Goal: Navigation & Orientation: Understand site structure

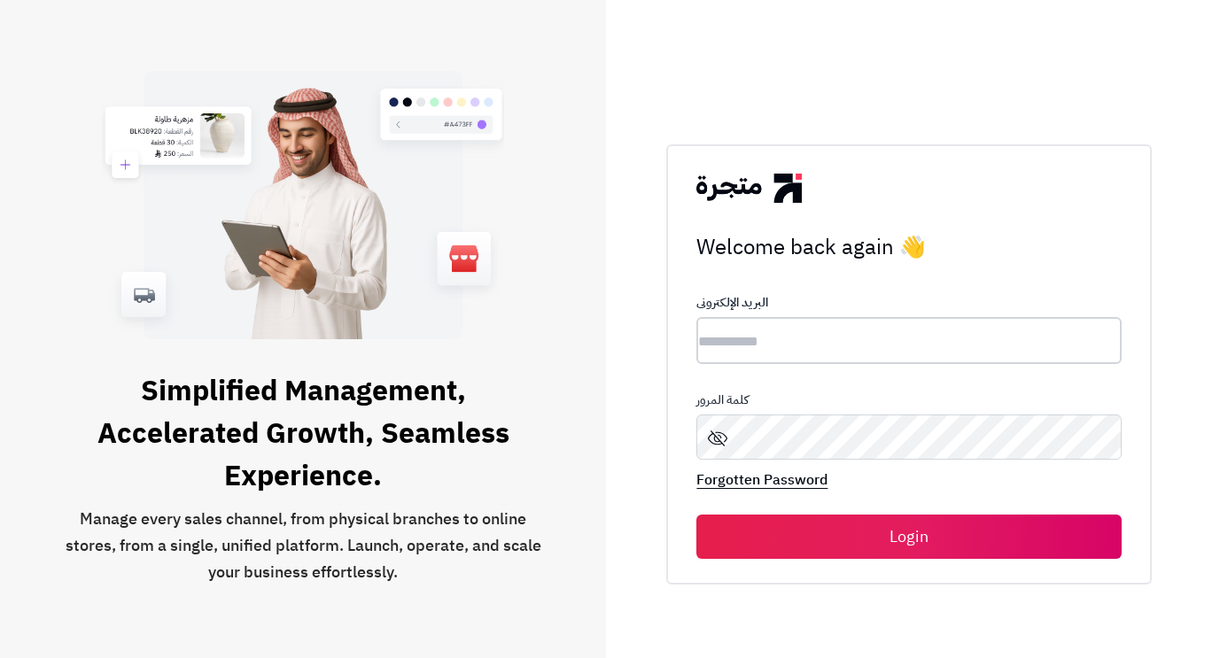
type input "**********"
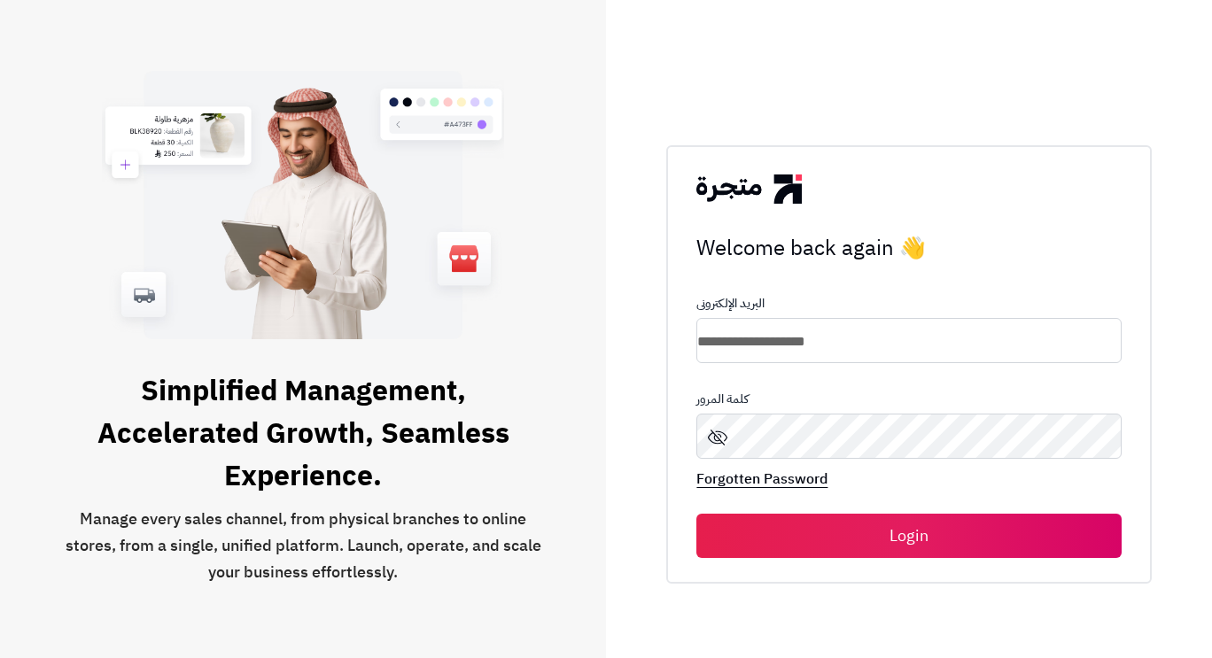
click at [894, 533] on button "Login" at bounding box center [908, 536] width 424 height 44
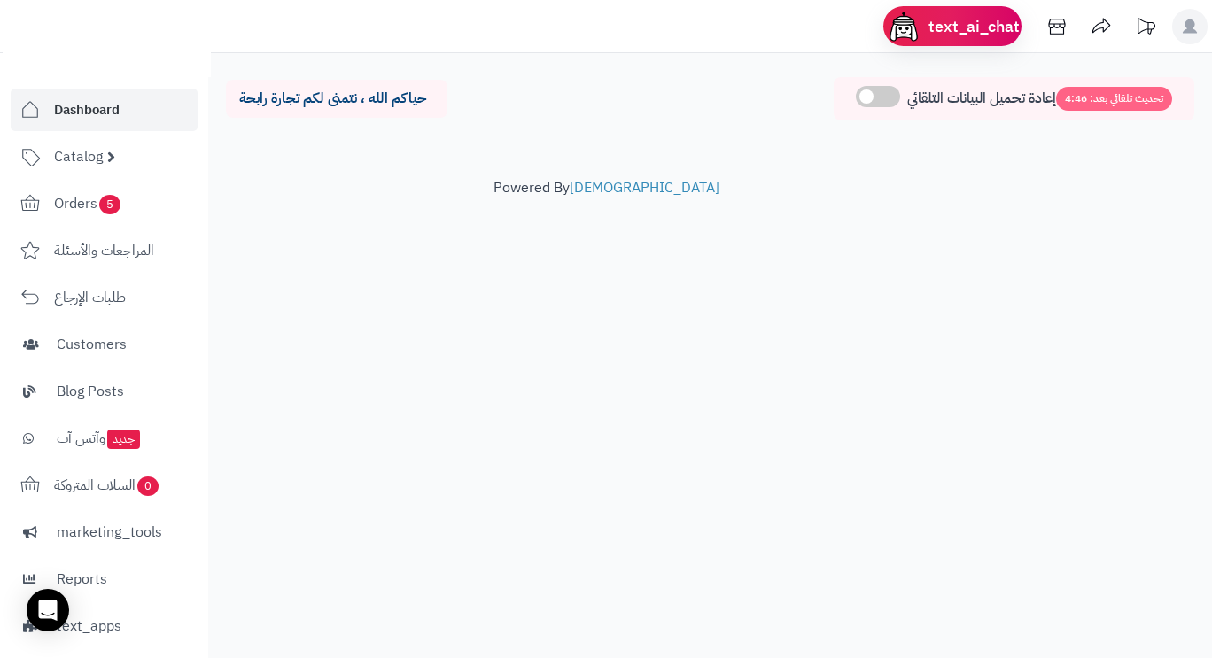
click at [1187, 32] on icon at bounding box center [1189, 26] width 14 height 14
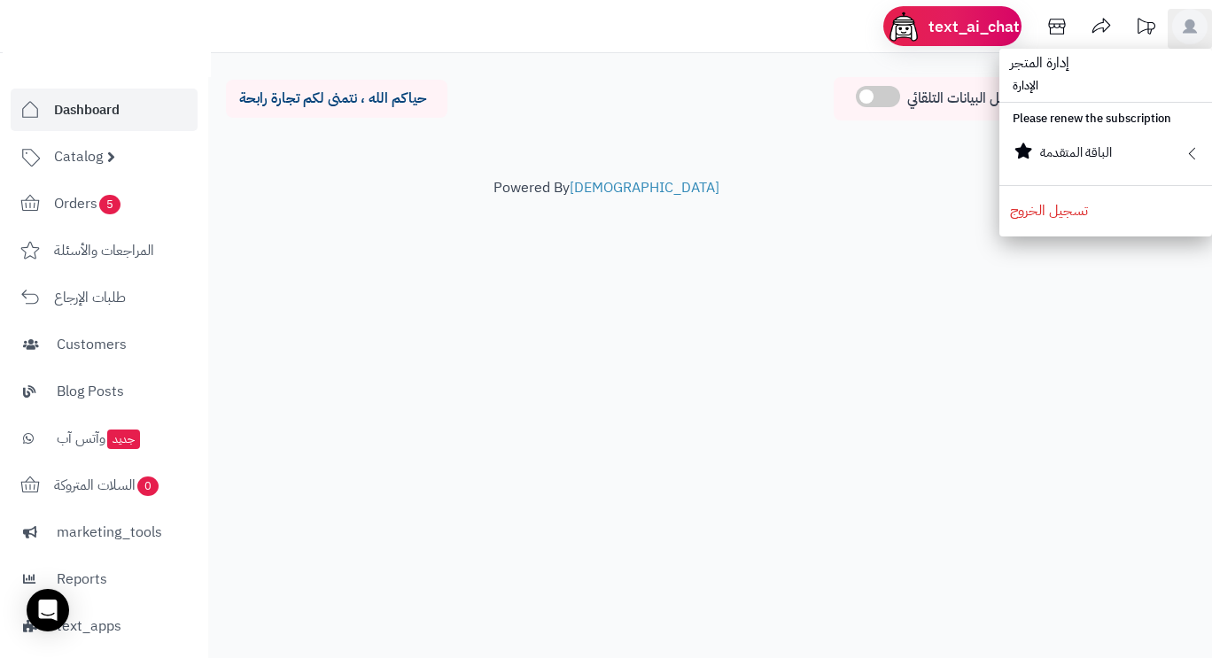
click at [709, 32] on header "text_ai_chat ! Orders Processing Completed Returns Customers Customers Online 0…" at bounding box center [606, 26] width 1212 height 53
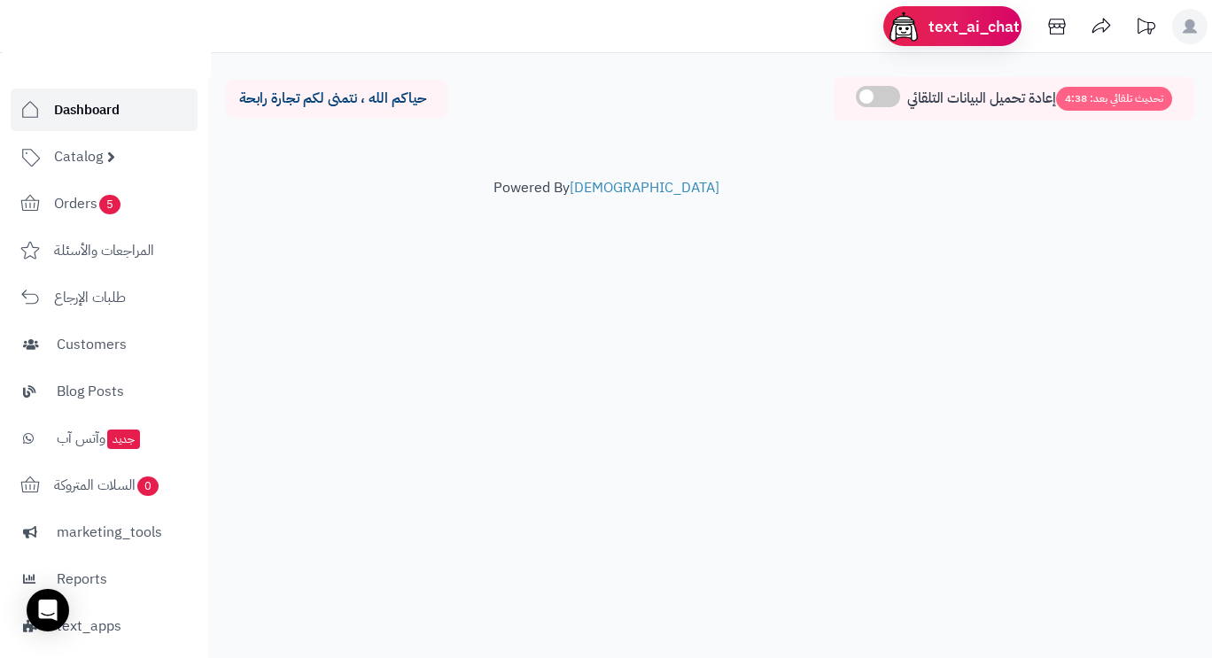
click at [69, 107] on span "Dashboard" at bounding box center [87, 109] width 66 height 25
click at [85, 155] on span "Catalog" at bounding box center [78, 156] width 49 height 25
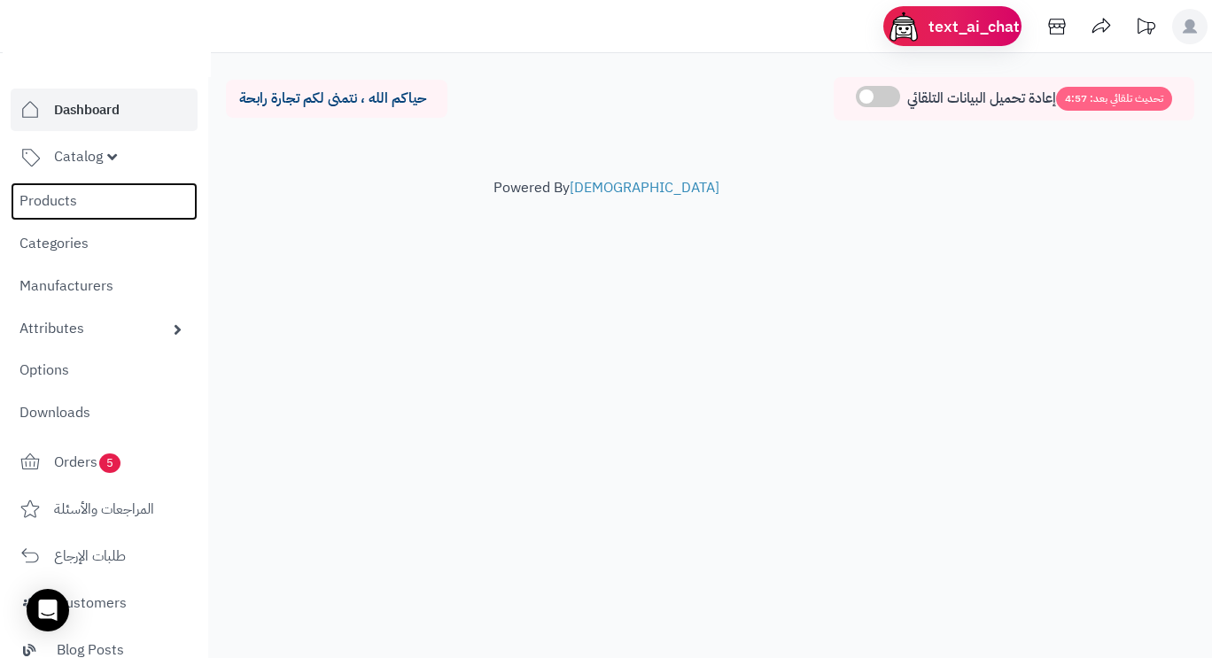
click at [53, 199] on link "Products" at bounding box center [104, 201] width 187 height 38
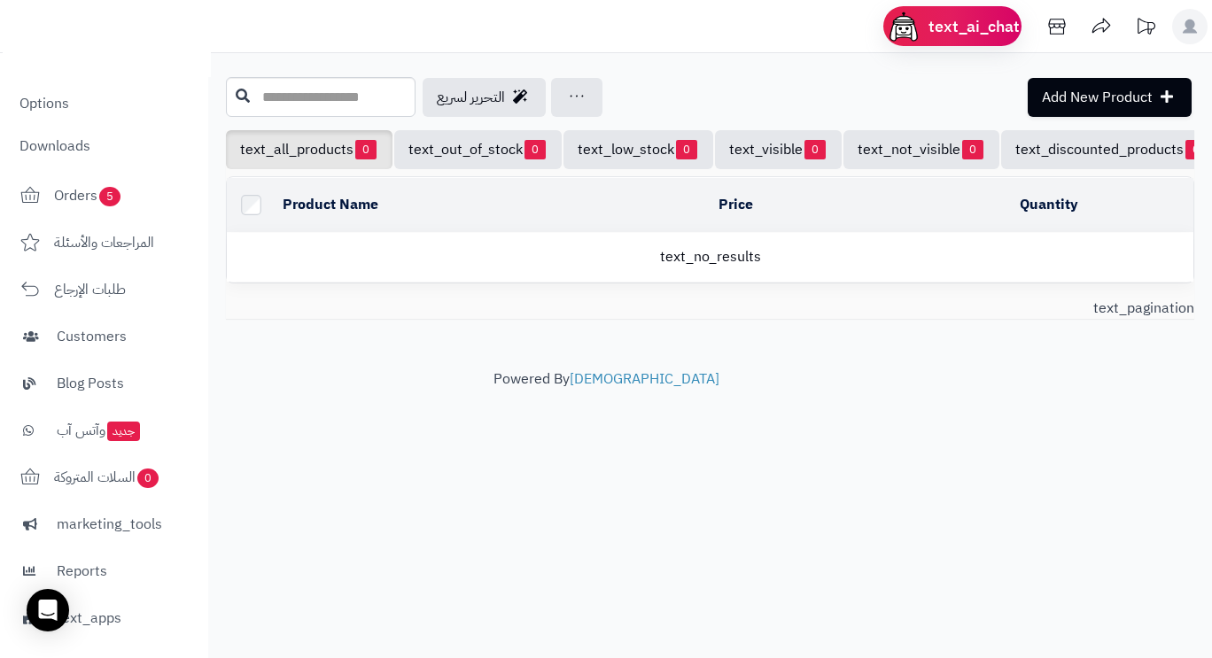
scroll to position [354, 0]
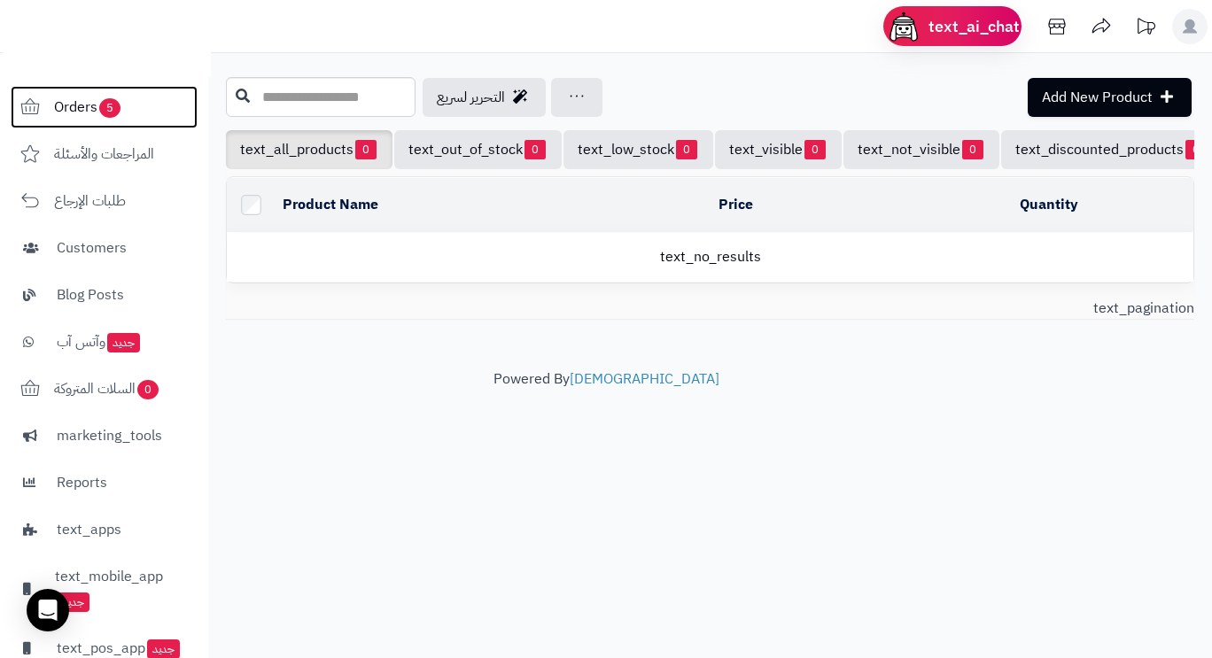
click at [86, 108] on span "Orders 5" at bounding box center [88, 107] width 68 height 25
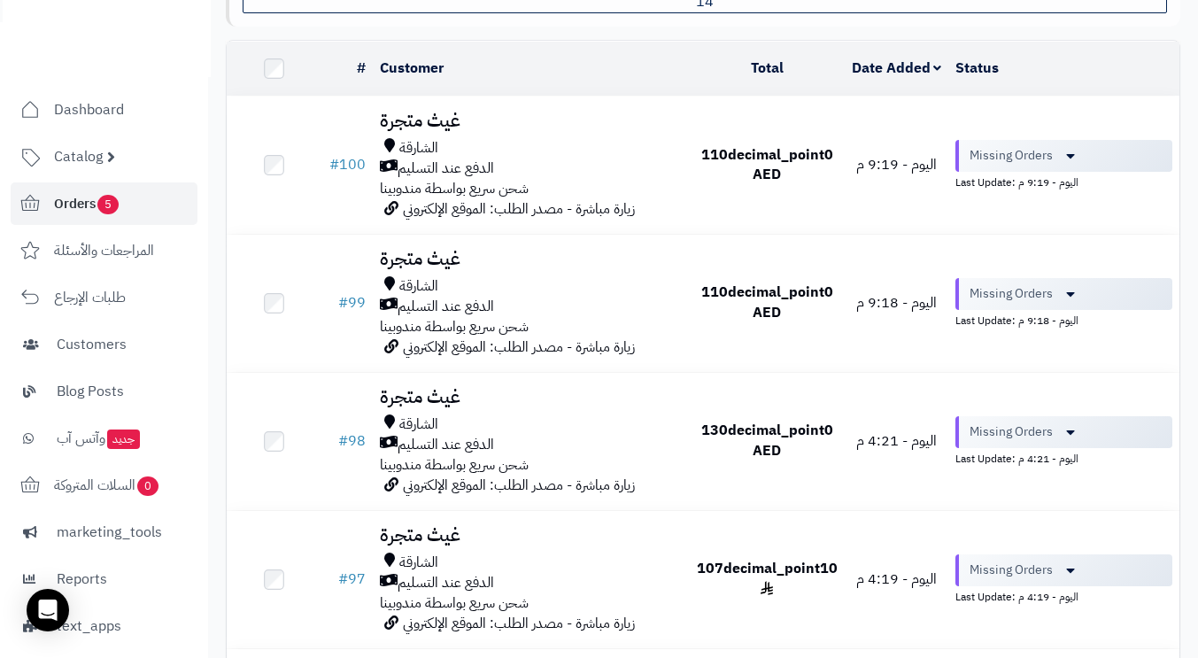
scroll to position [202, 0]
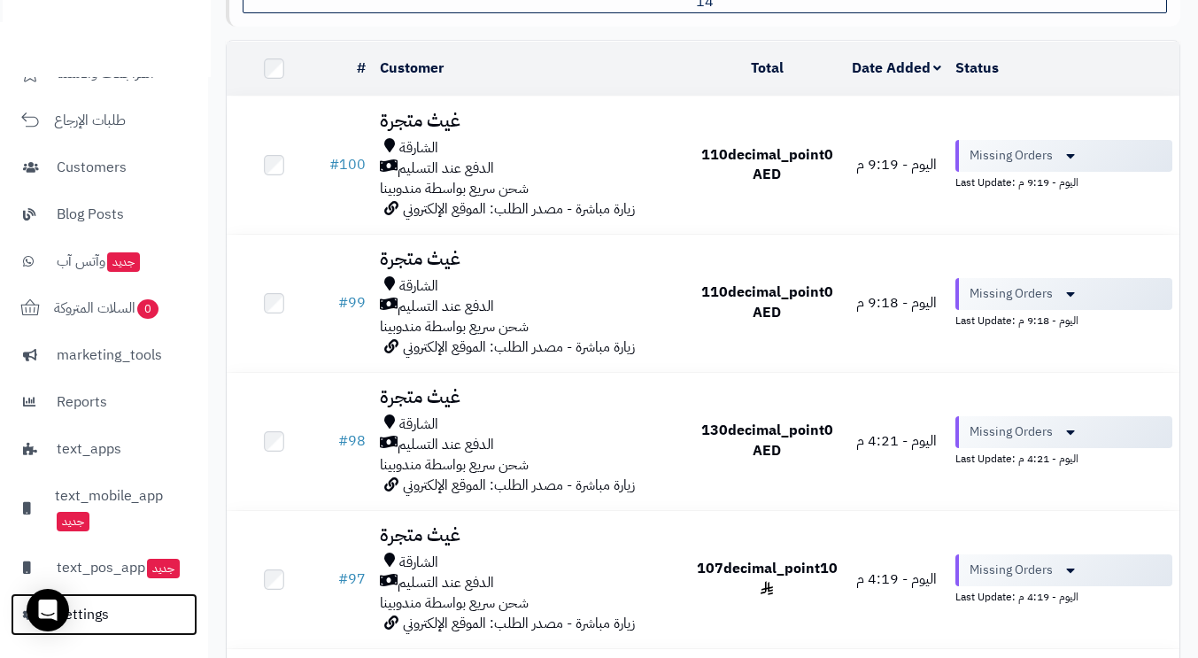
click at [94, 616] on span "Settings" at bounding box center [83, 614] width 52 height 25
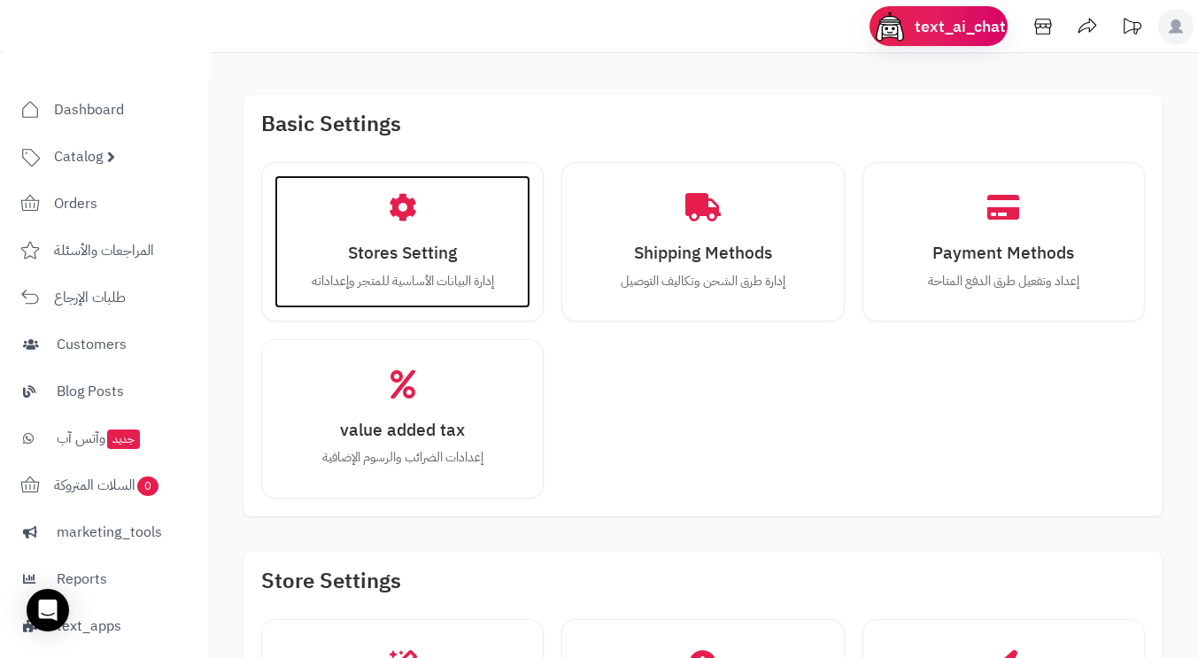
click at [391, 280] on p "إدارة البيانات الأساسية للمتجر وإعداداته" at bounding box center [402, 281] width 221 height 19
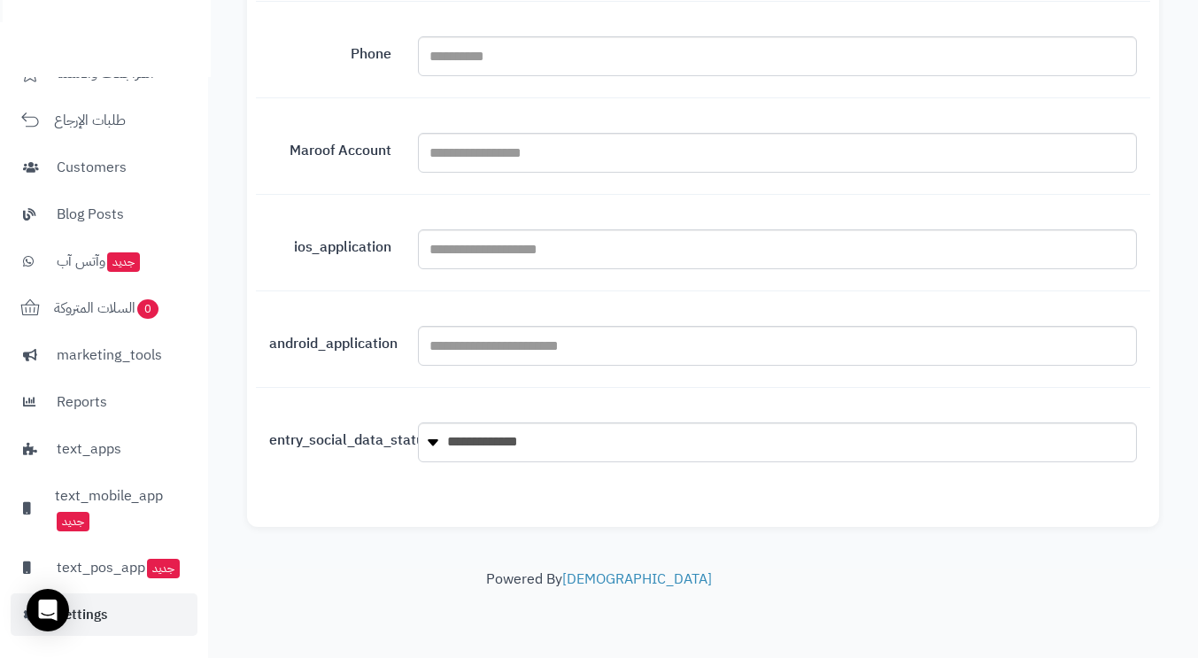
scroll to position [202, 0]
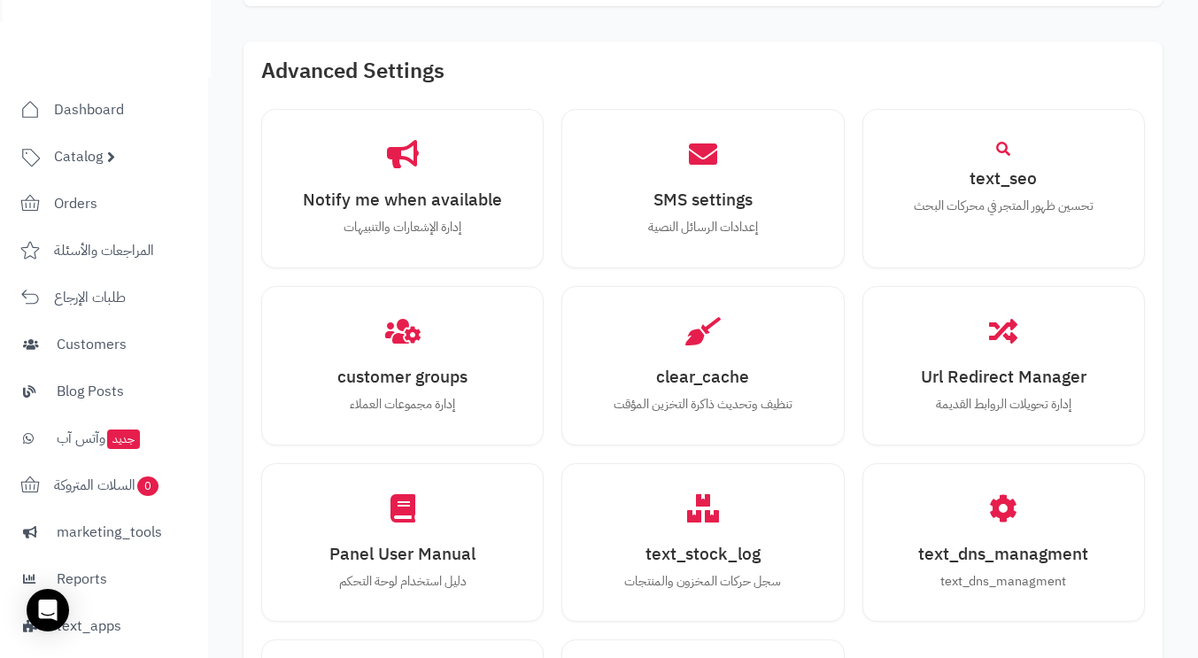
scroll to position [1689, 0]
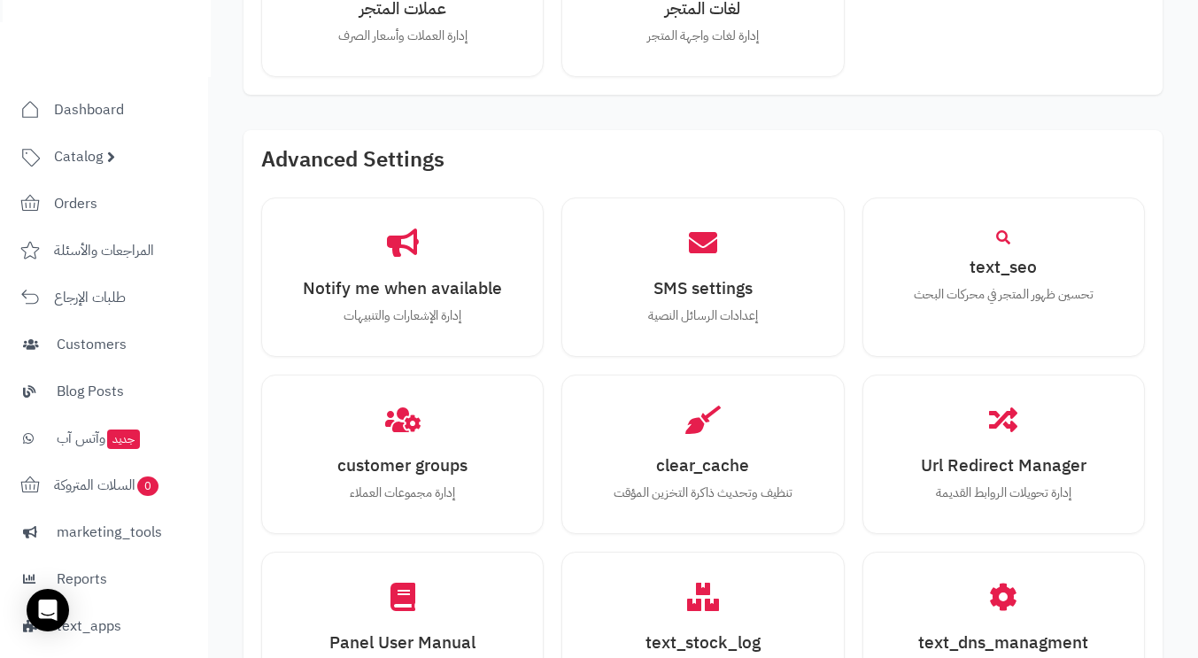
click at [73, 164] on span "Catalog" at bounding box center [78, 156] width 49 height 25
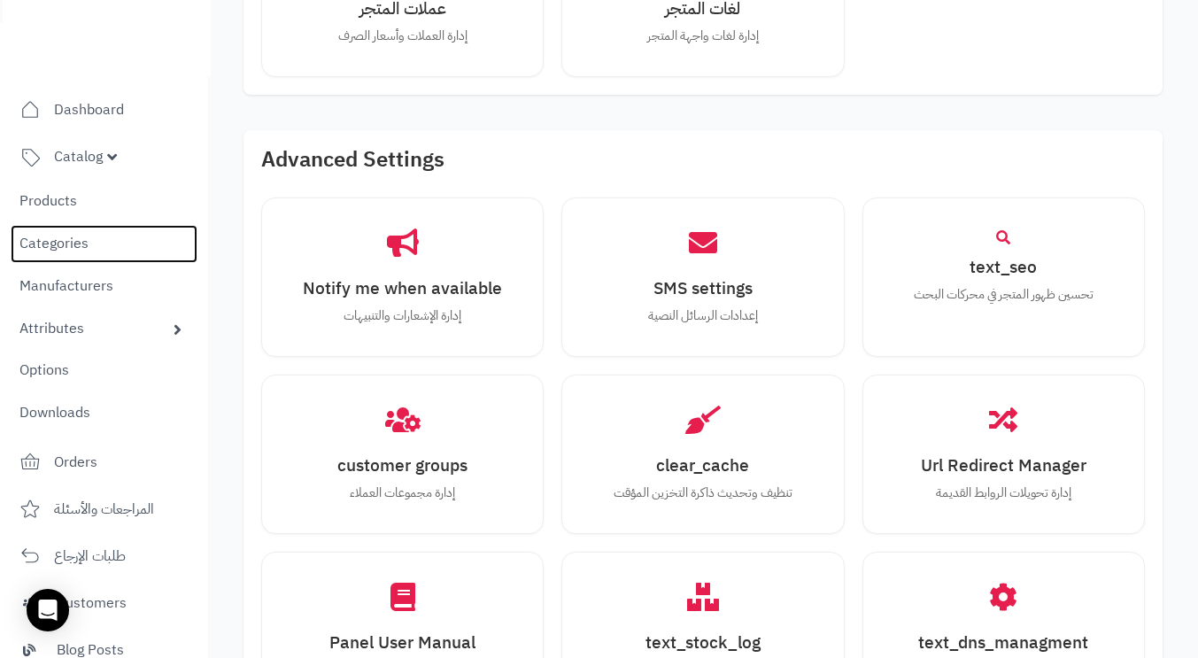
click at [57, 238] on link "Categories" at bounding box center [104, 244] width 187 height 38
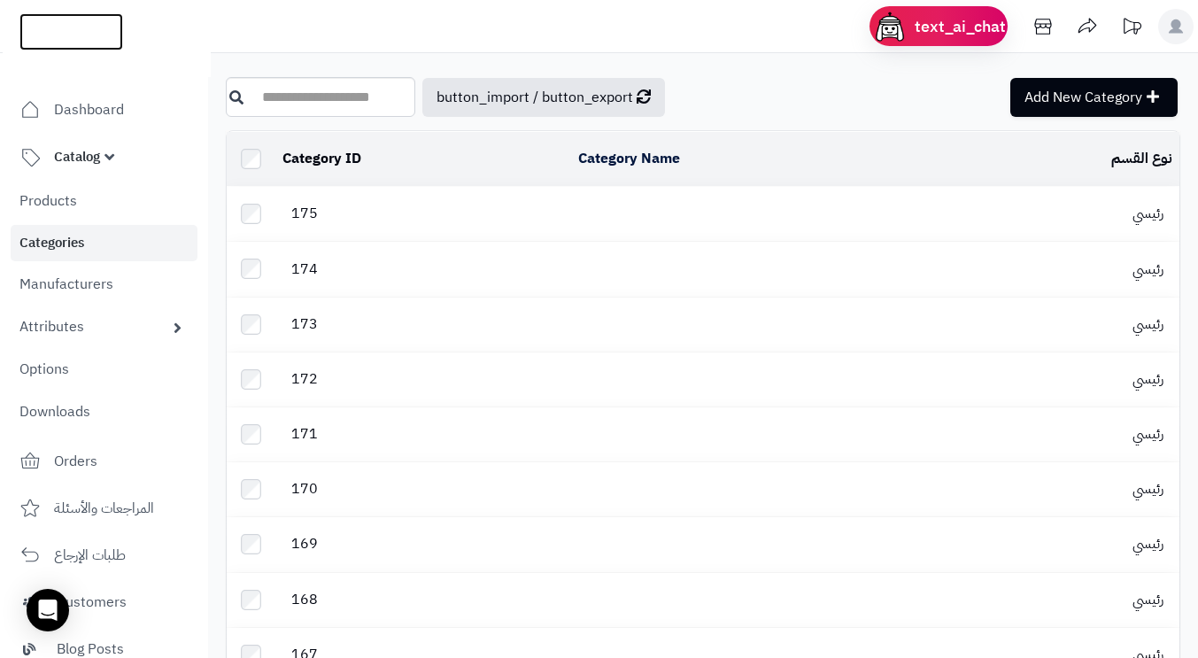
click at [63, 50] on img at bounding box center [71, 68] width 104 height 37
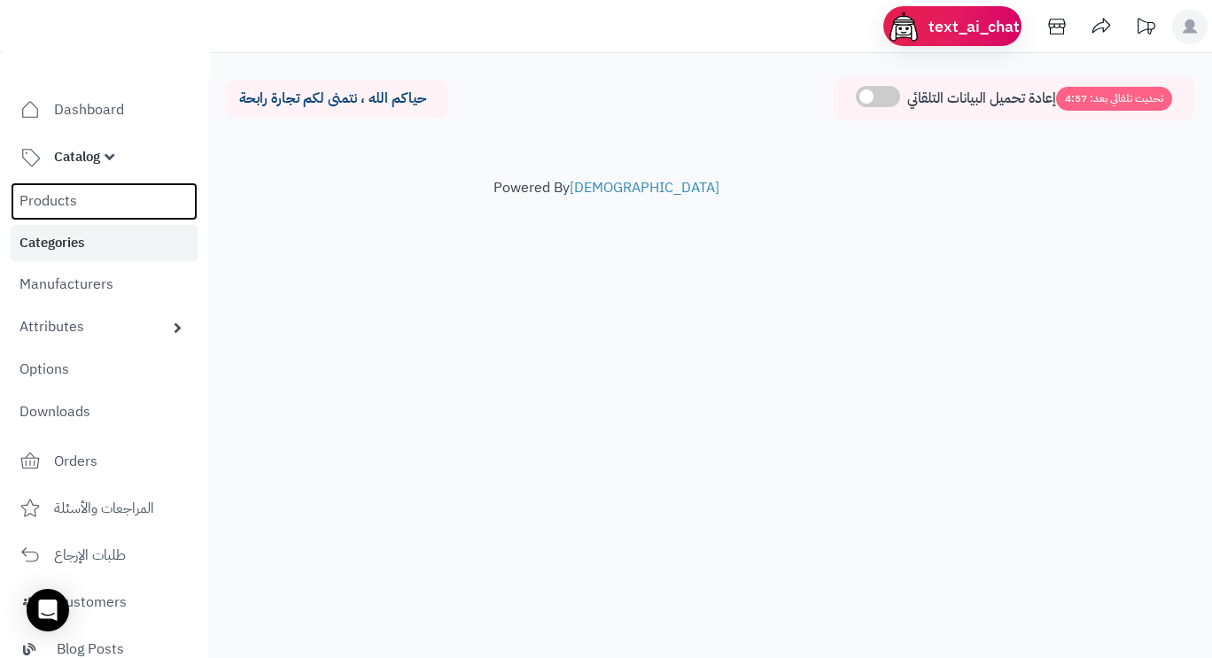
click at [33, 203] on link "Products" at bounding box center [104, 201] width 187 height 38
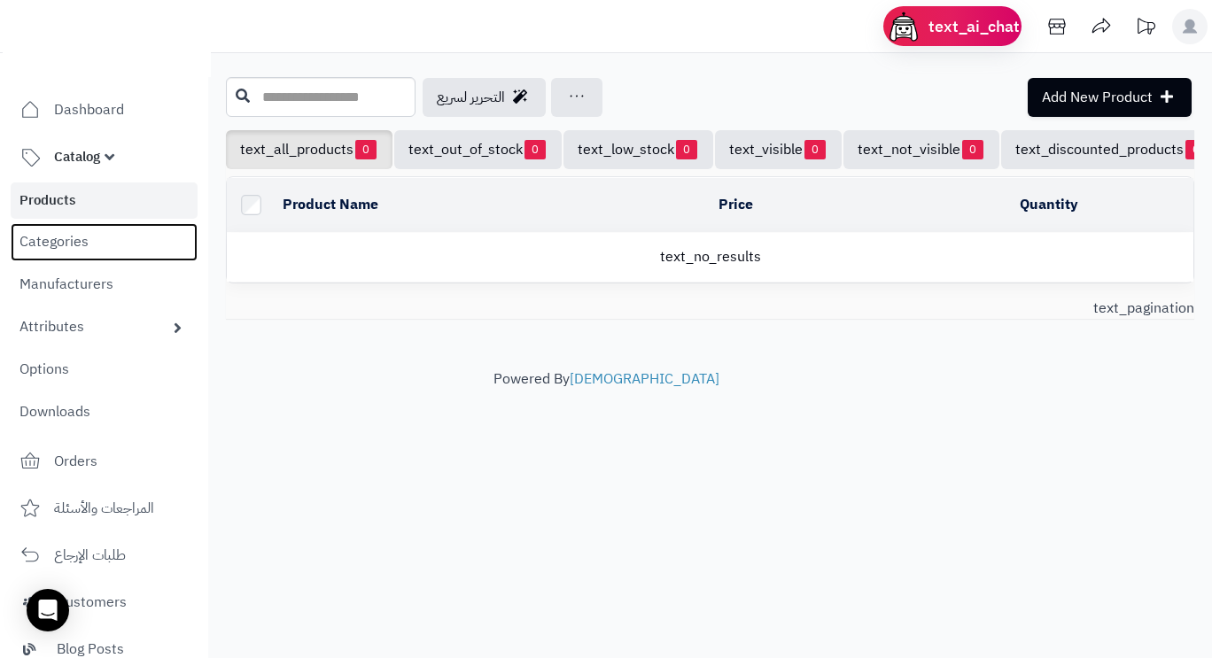
click at [48, 246] on link "Categories" at bounding box center [104, 242] width 187 height 38
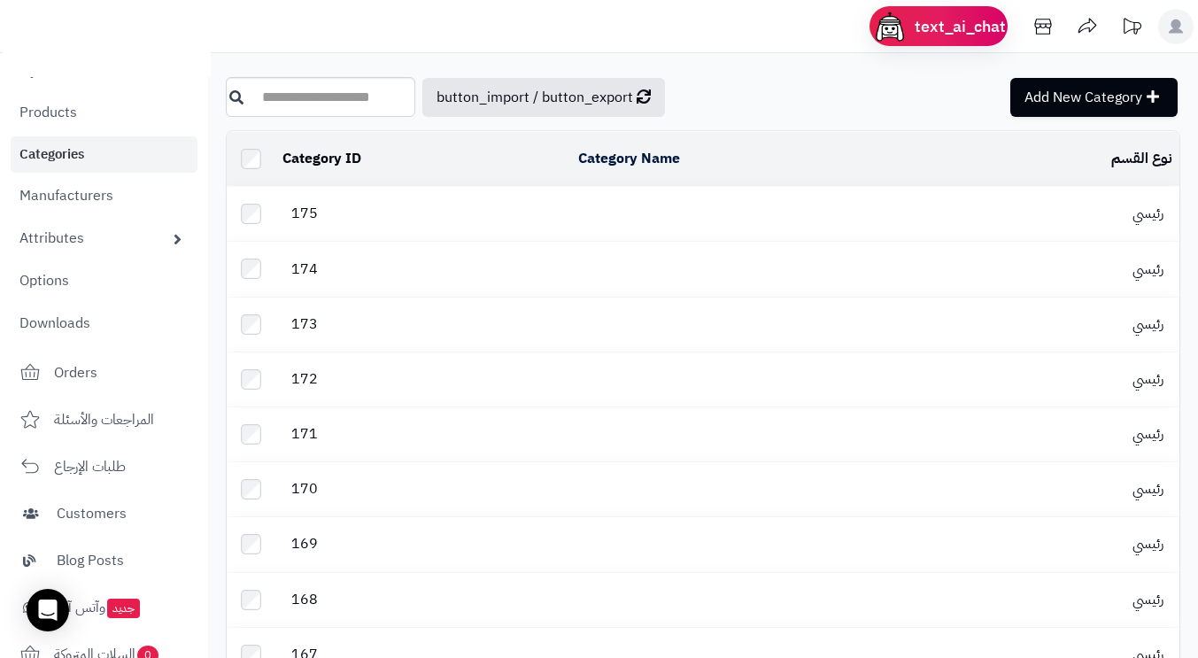
scroll to position [177, 0]
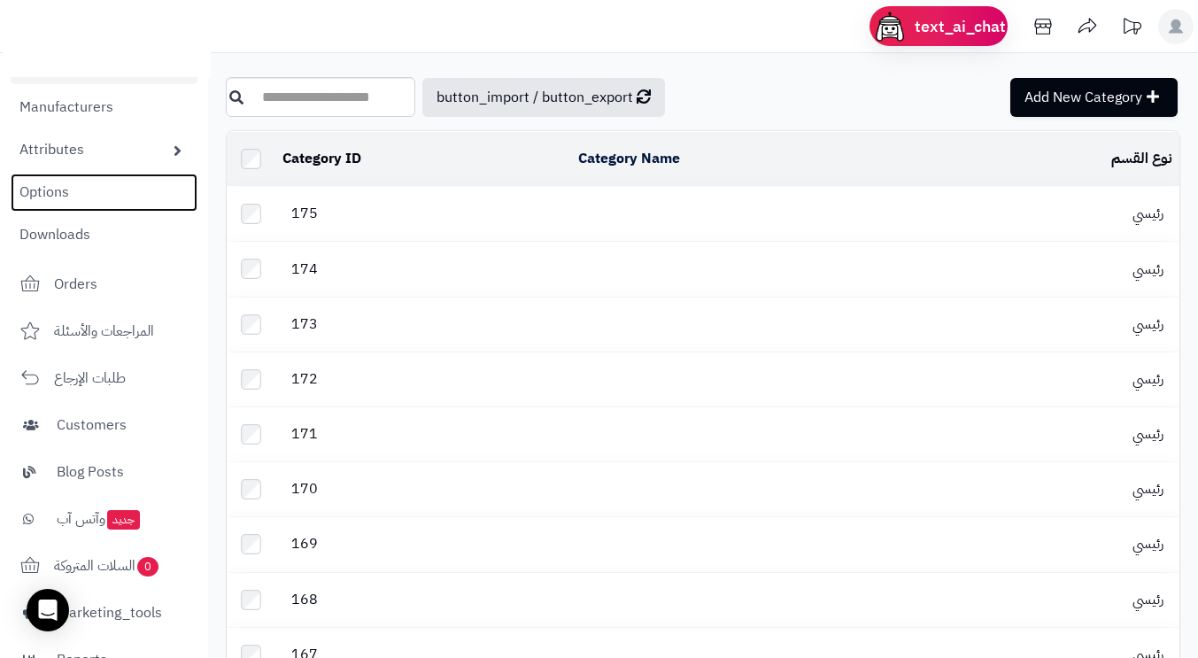
click at [40, 197] on link "Options" at bounding box center [104, 193] width 187 height 38
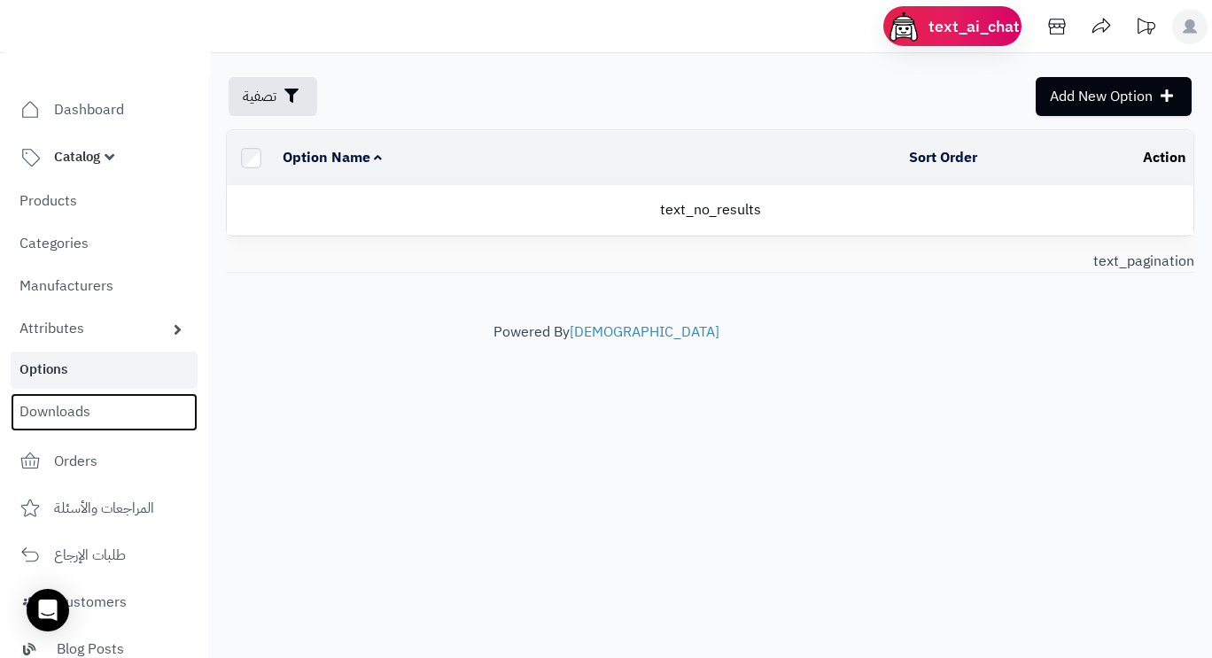
click at [51, 412] on link "Downloads" at bounding box center [104, 412] width 187 height 38
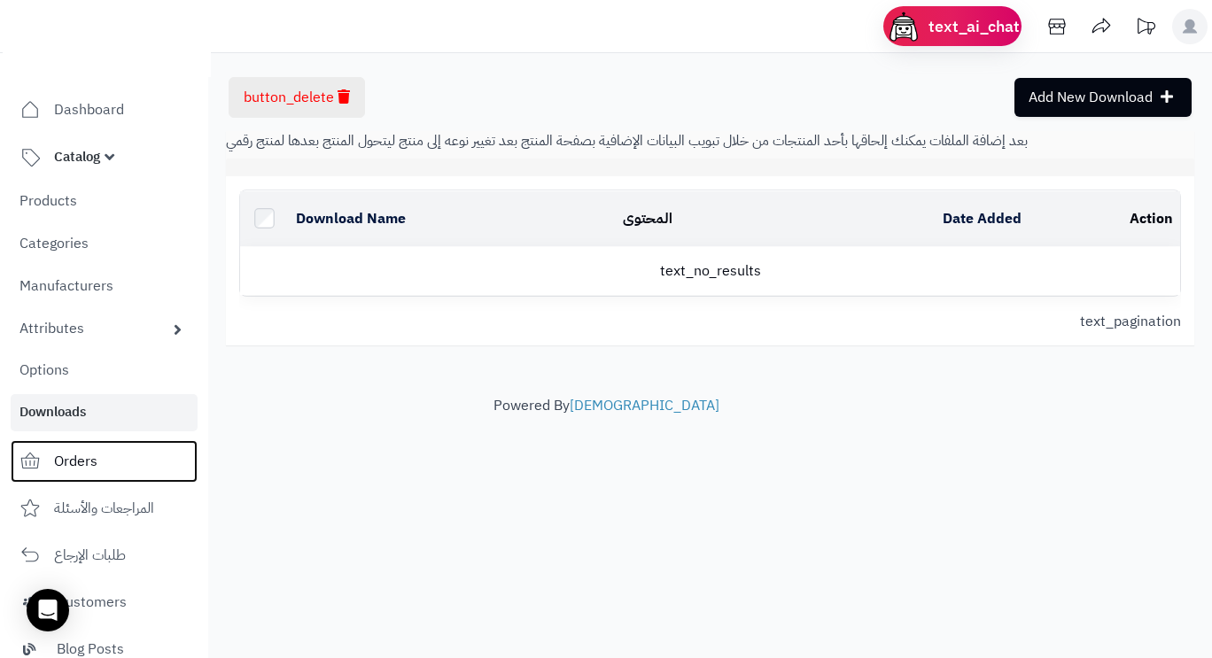
click at [81, 463] on span "Orders" at bounding box center [75, 461] width 43 height 25
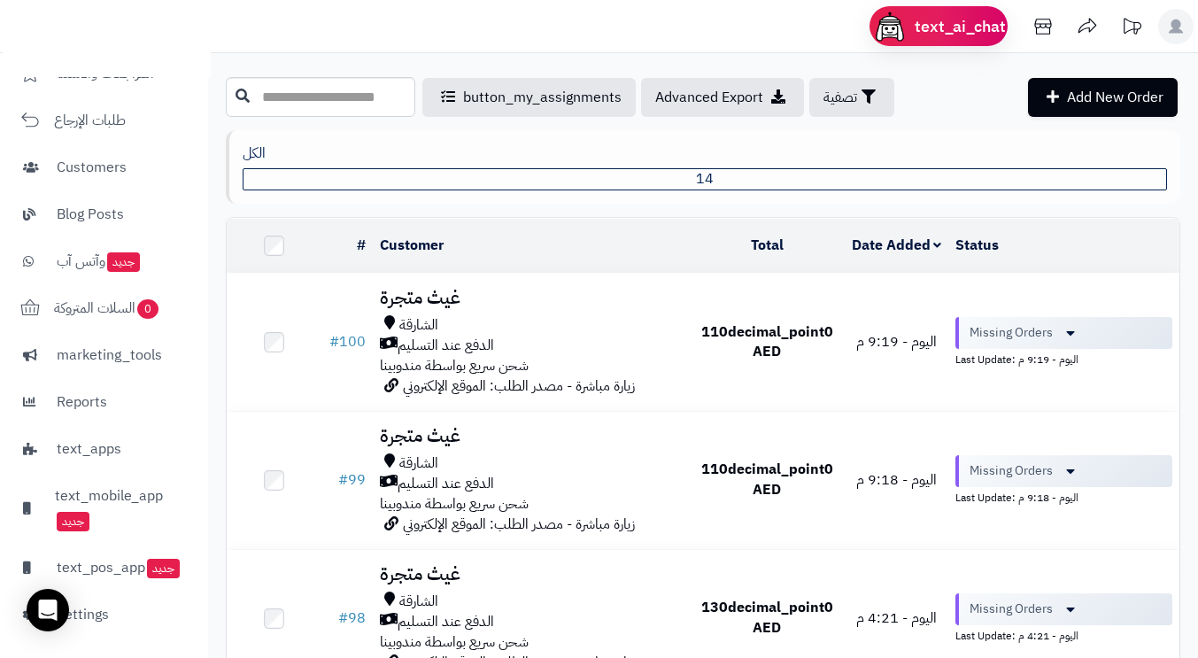
scroll to position [202, 0]
click at [89, 437] on span "text_apps" at bounding box center [89, 449] width 65 height 25
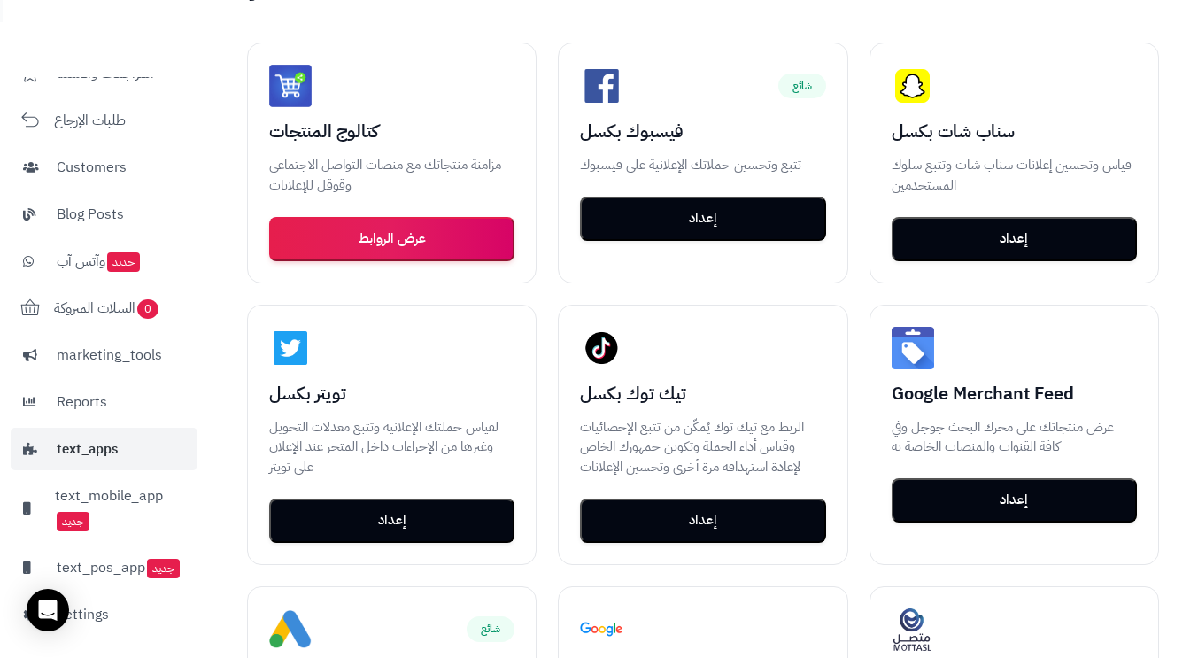
scroll to position [202, 0]
click at [94, 343] on span "marketing_tools" at bounding box center [109, 355] width 105 height 25
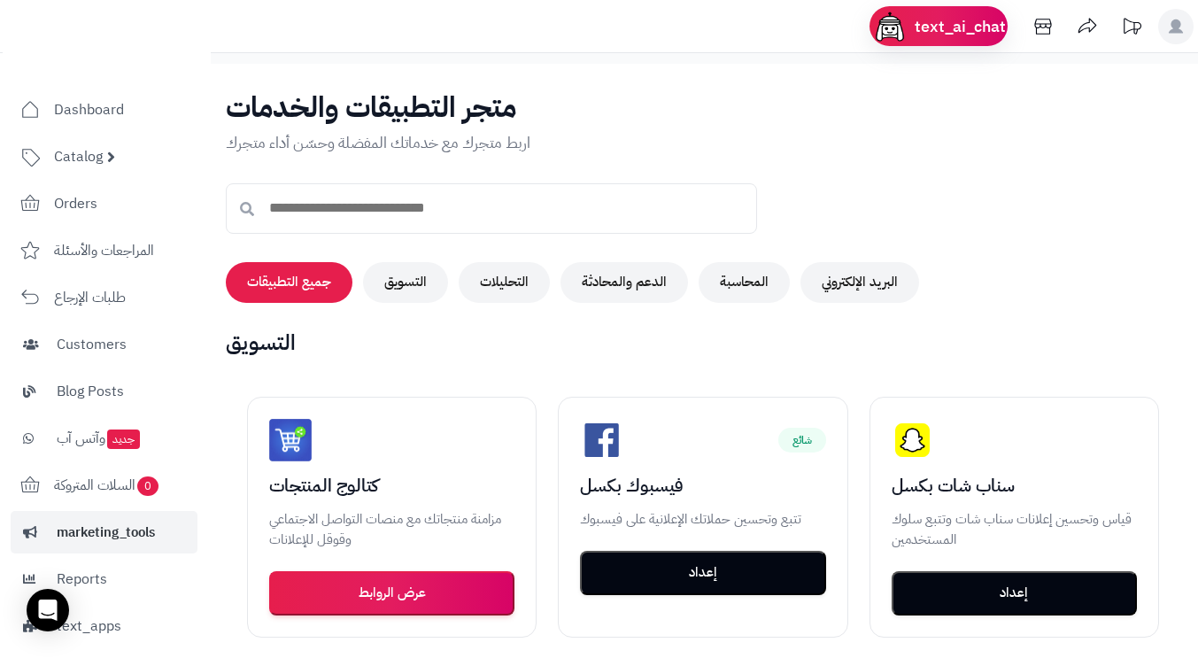
click at [79, 151] on span "Catalog" at bounding box center [78, 156] width 49 height 25
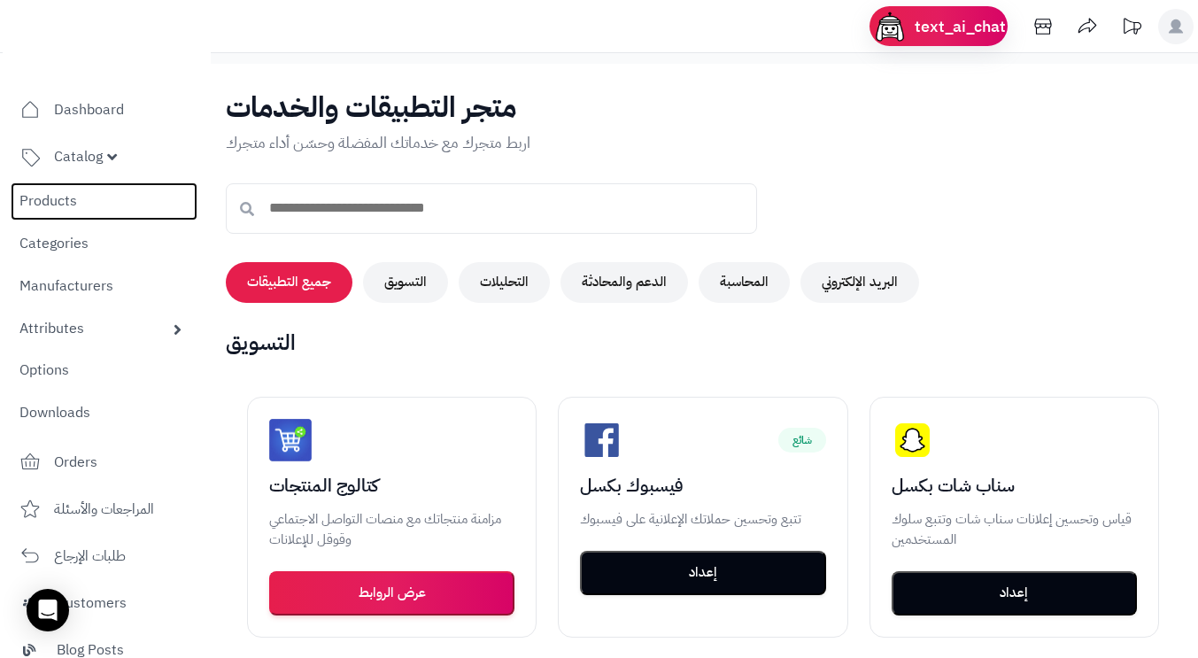
click at [44, 203] on link "Products" at bounding box center [104, 201] width 187 height 38
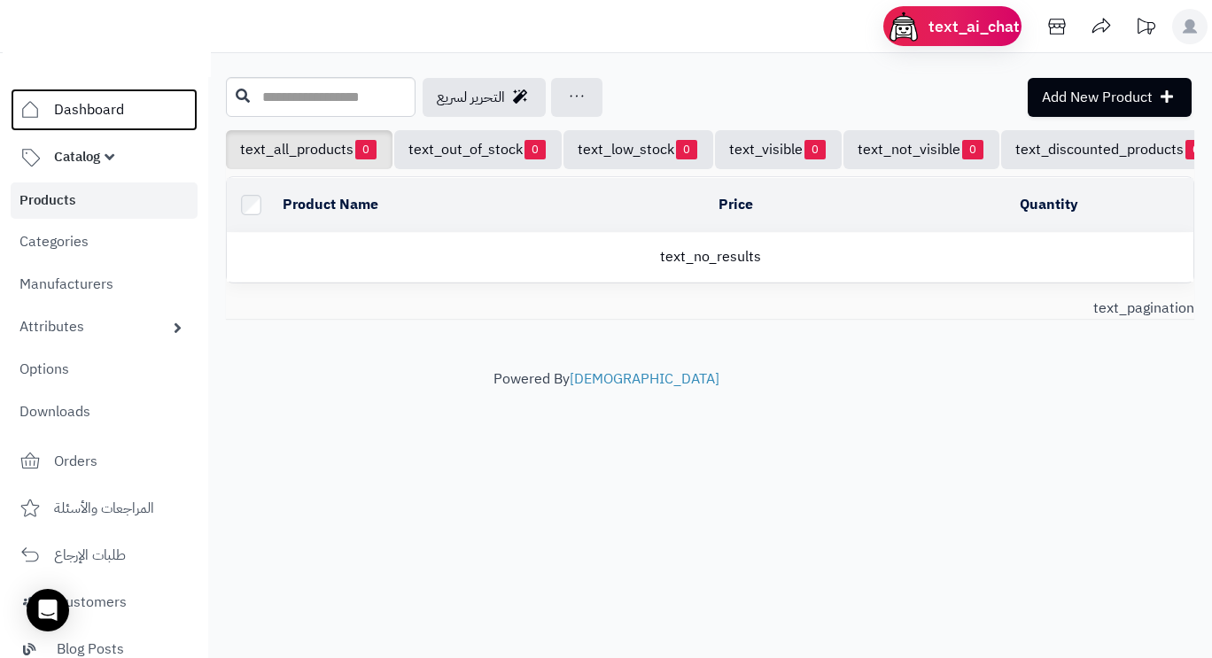
click at [81, 117] on span "Dashboard" at bounding box center [89, 109] width 70 height 25
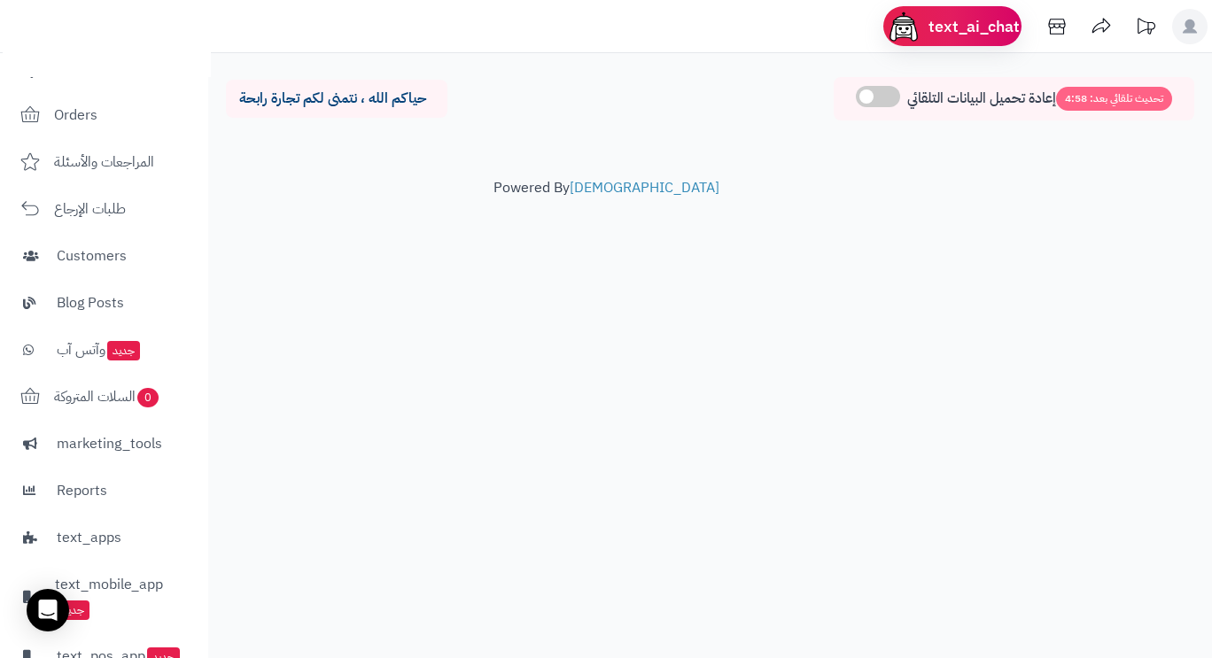
scroll to position [202, 0]
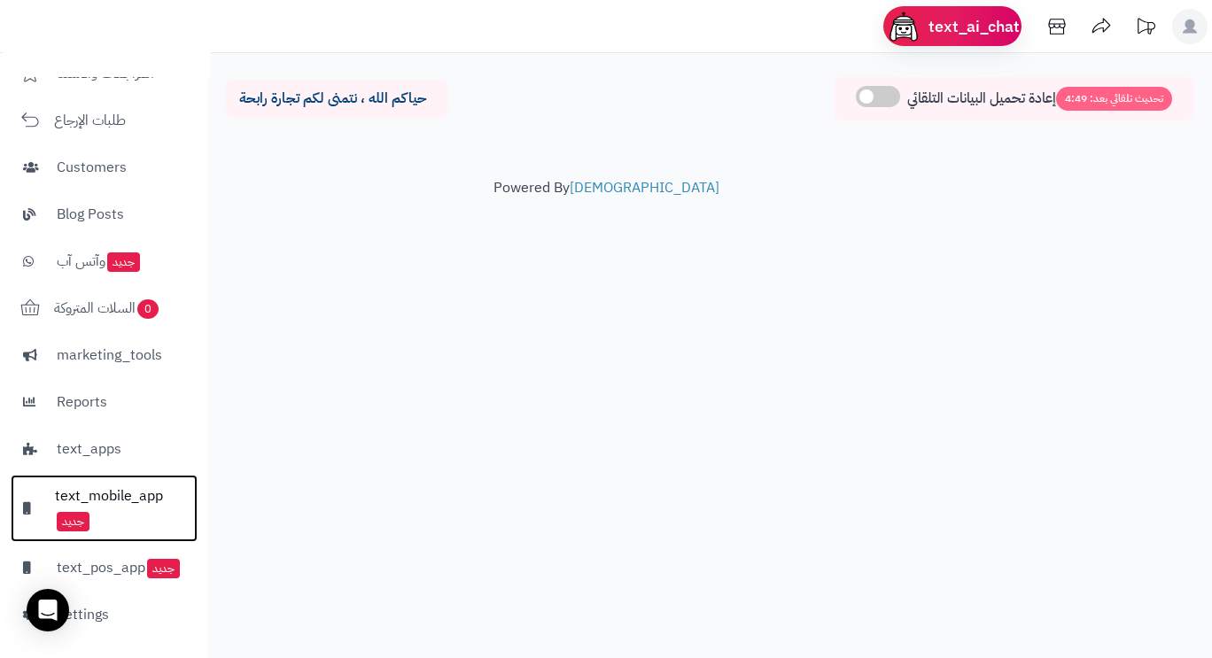
click at [93, 484] on span "text_mobile_app جديد" at bounding box center [119, 509] width 129 height 50
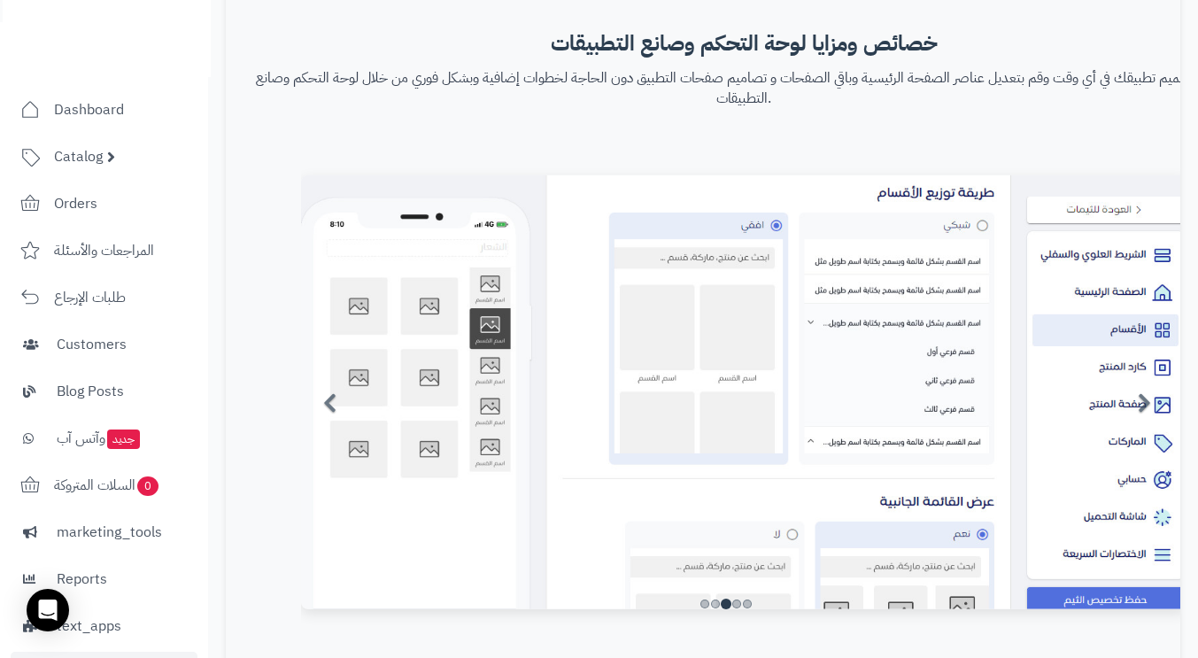
scroll to position [1240, 0]
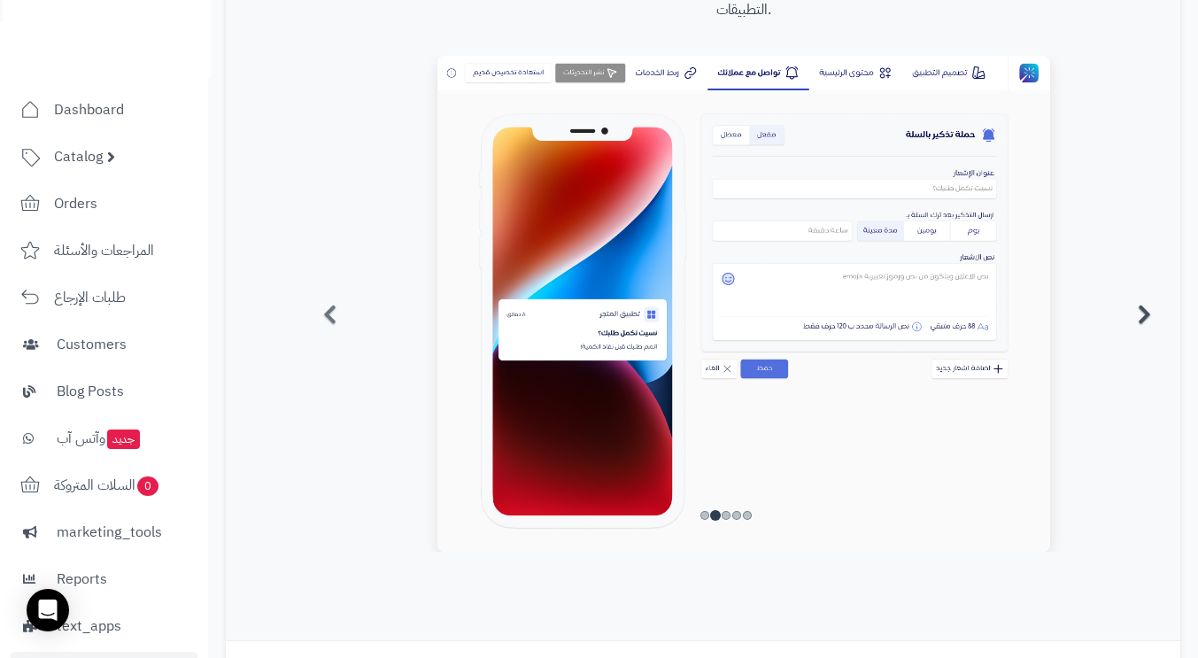
click at [1148, 307] on span at bounding box center [1144, 314] width 13 height 21
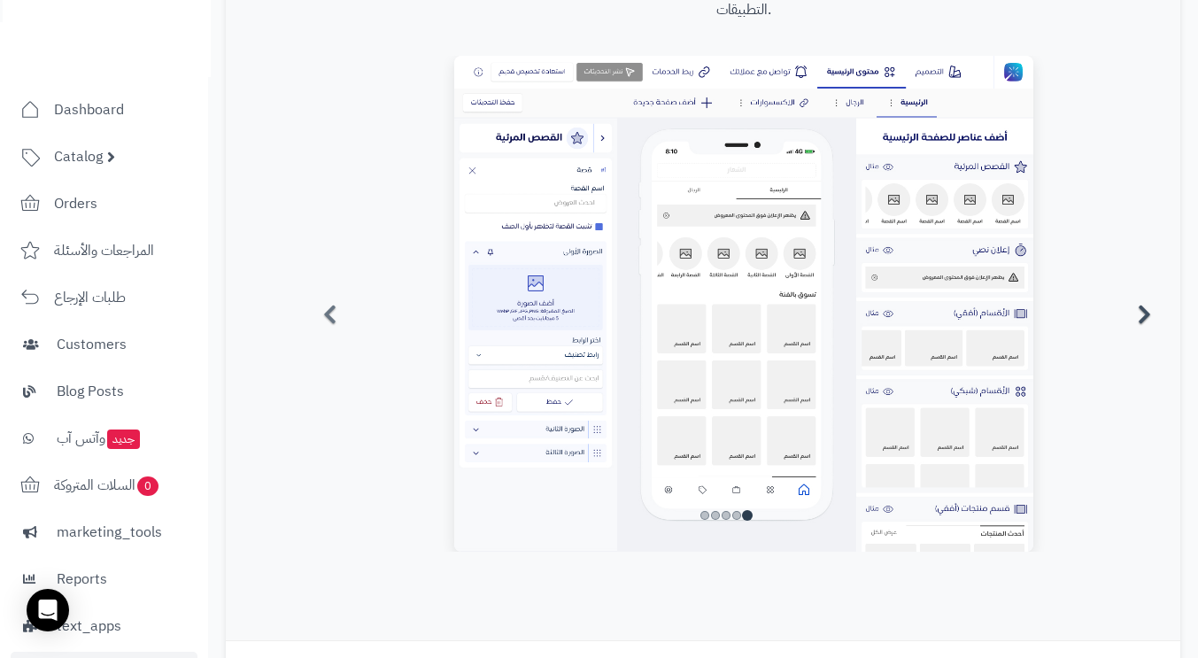
click at [1147, 319] on span at bounding box center [1144, 314] width 13 height 21
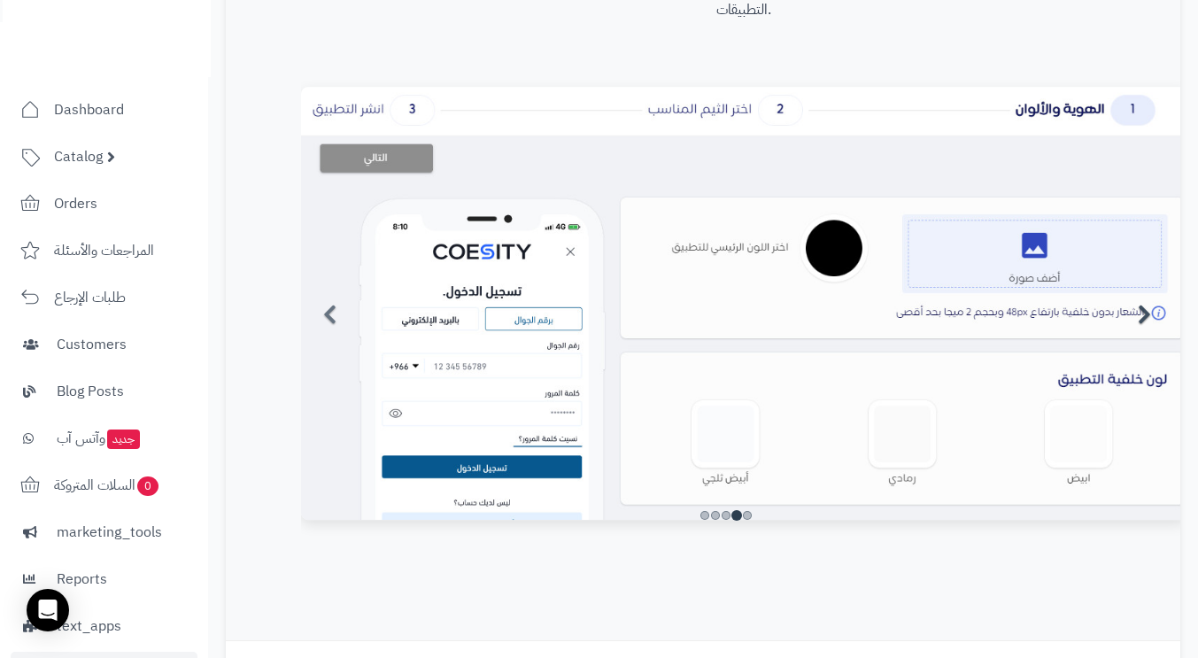
click at [1144, 317] on span at bounding box center [1144, 314] width 13 height 21
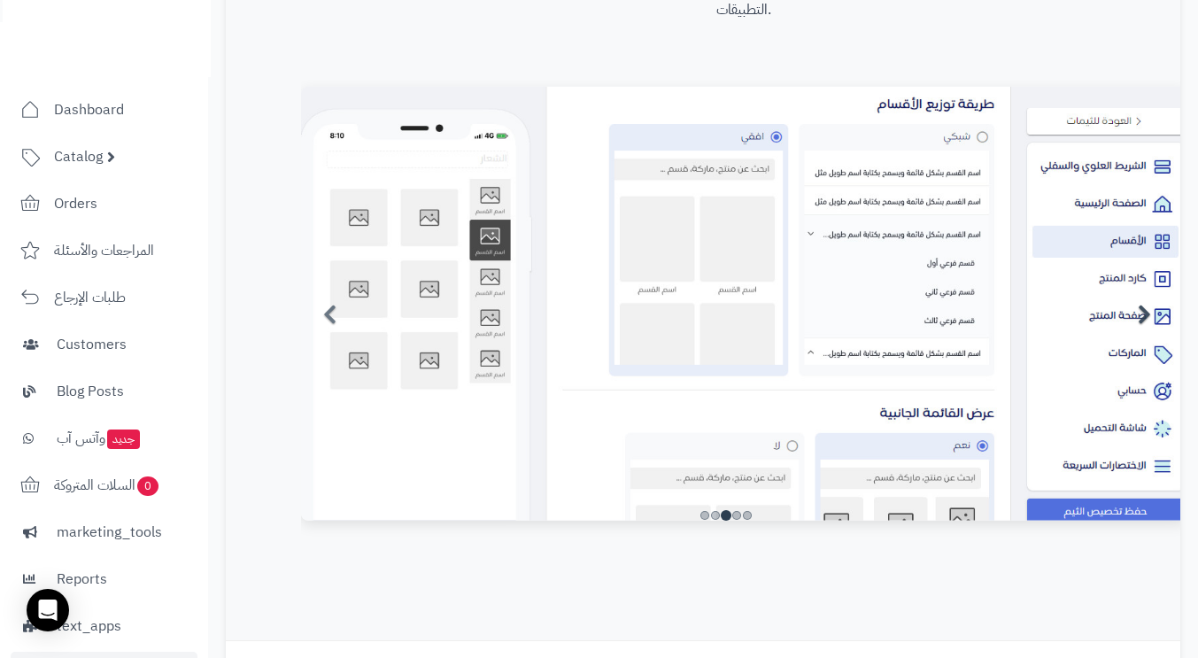
click at [1143, 317] on span at bounding box center [1144, 314] width 13 height 21
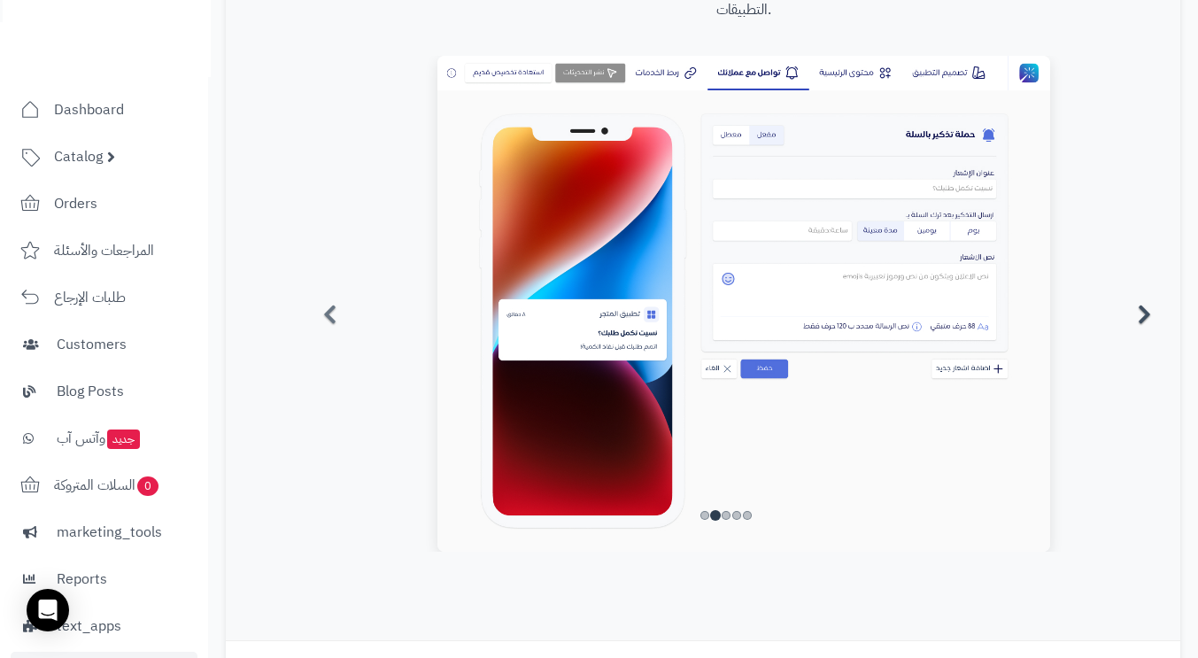
click at [1143, 317] on span at bounding box center [1144, 314] width 13 height 21
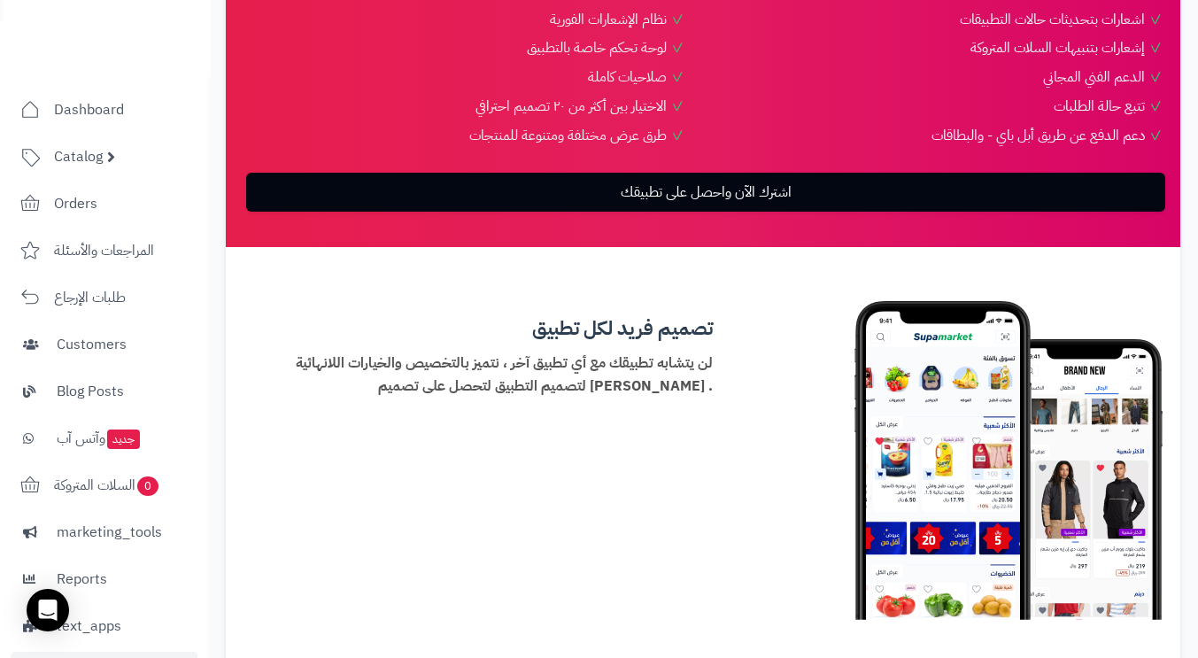
scroll to position [190, 0]
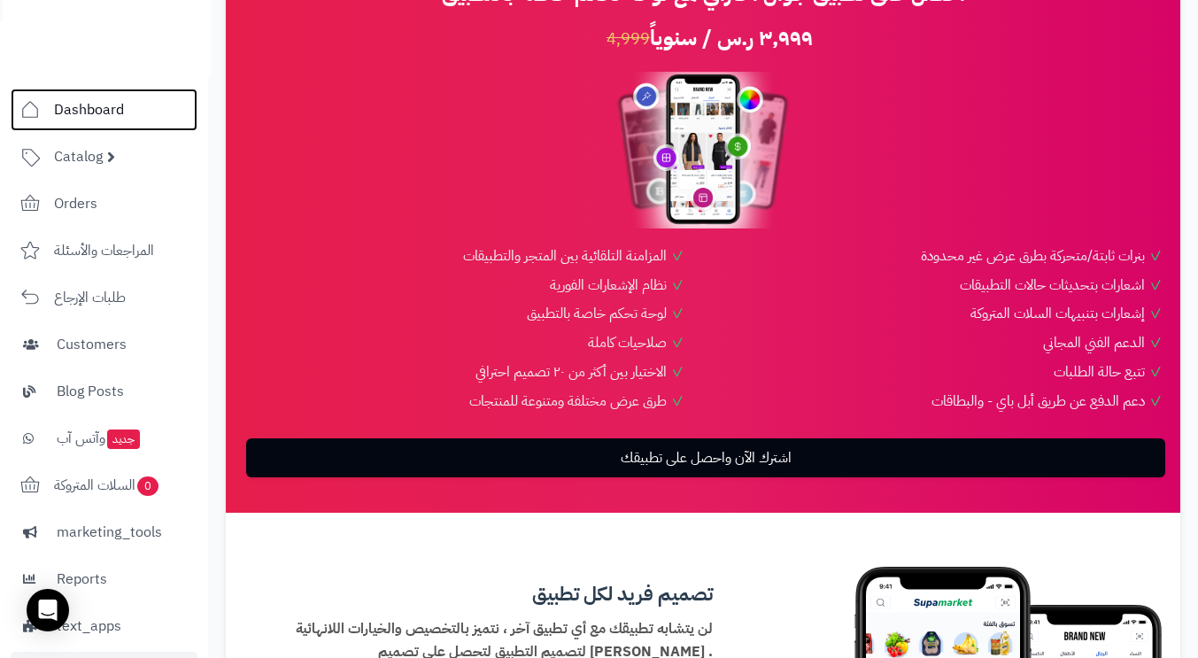
click at [88, 110] on span "Dashboard" at bounding box center [89, 109] width 70 height 25
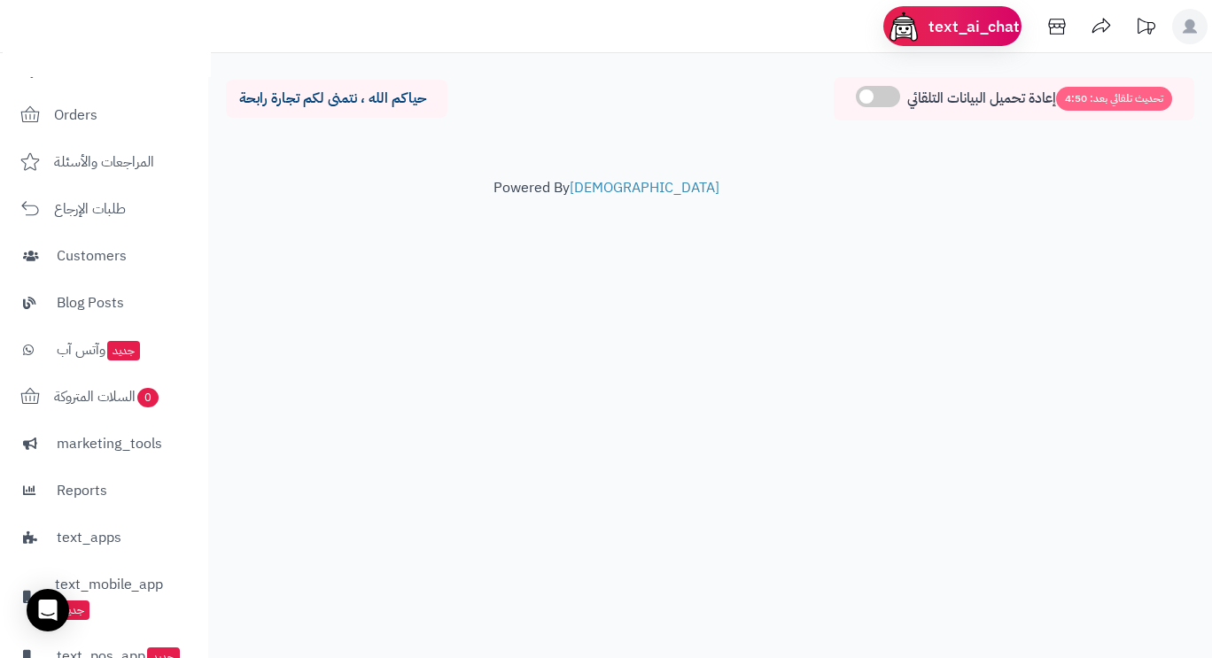
scroll to position [202, 0]
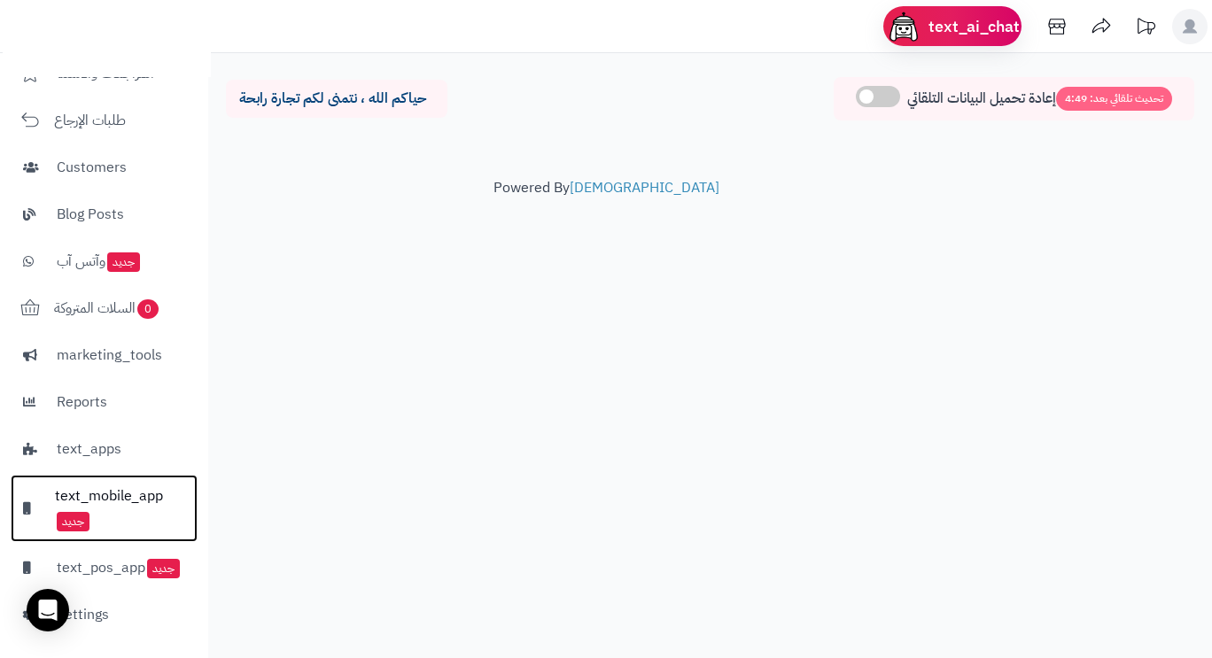
click at [102, 484] on span "text_mobile_app جديد" at bounding box center [119, 509] width 129 height 50
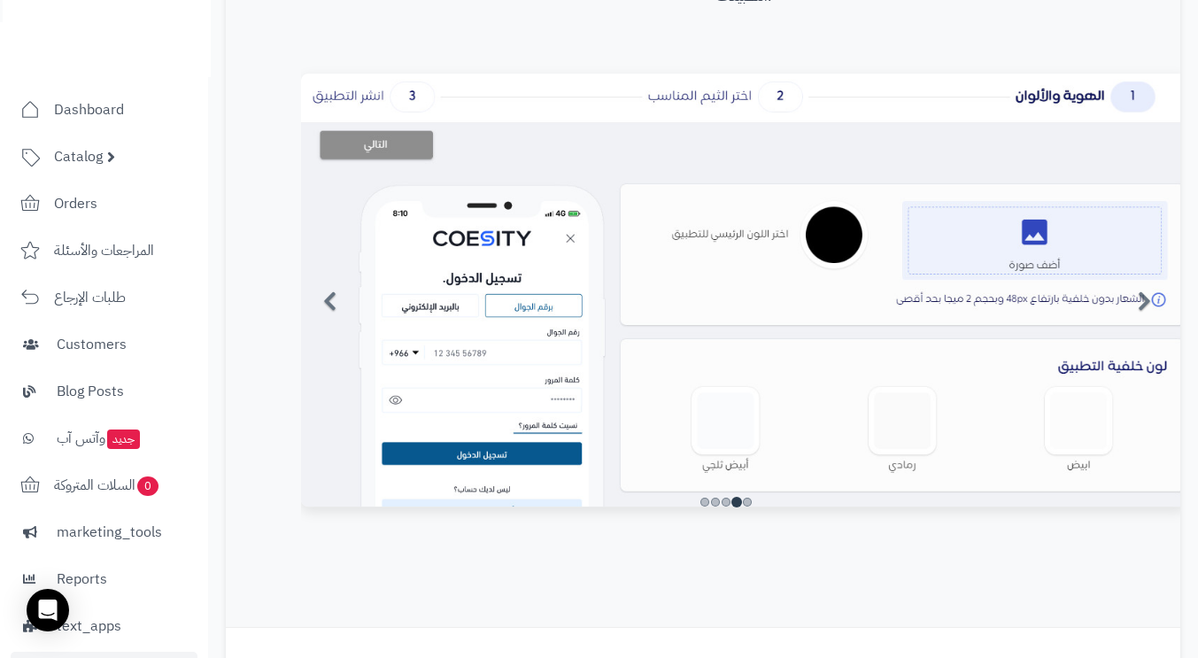
scroll to position [987, 0]
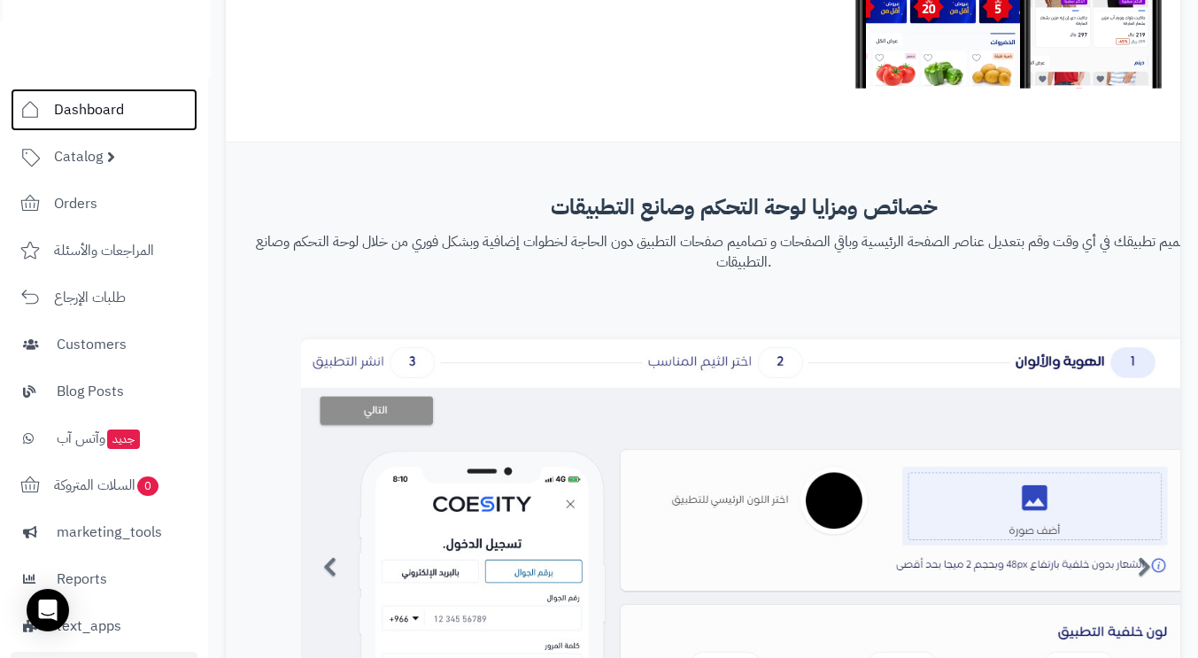
click at [79, 109] on span "Dashboard" at bounding box center [89, 109] width 70 height 25
